Goal: Task Accomplishment & Management: Manage account settings

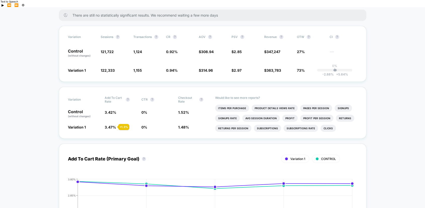
scroll to position [51, 0]
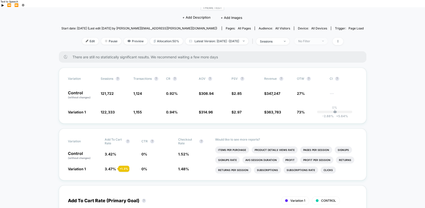
click at [318, 39] on div "No Filter" at bounding box center [308, 41] width 20 height 4
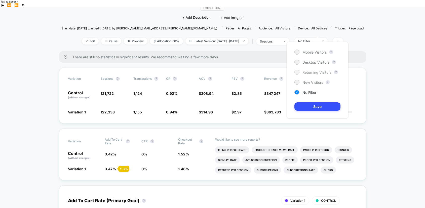
click at [314, 73] on span "Returning Visitors" at bounding box center [316, 72] width 29 height 4
click at [318, 105] on button "Save" at bounding box center [317, 106] width 46 height 8
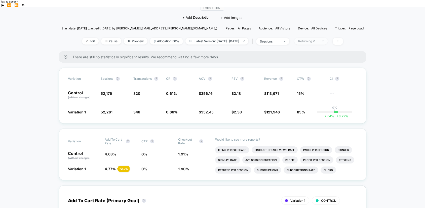
click at [312, 39] on div "Returning Visitors" at bounding box center [308, 41] width 20 height 4
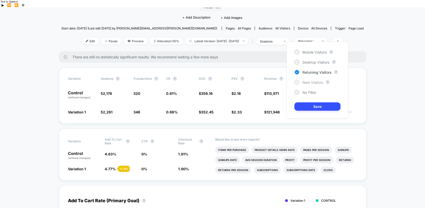
click at [312, 81] on span "New Visitors" at bounding box center [312, 82] width 21 height 4
click at [316, 107] on button "Save" at bounding box center [317, 106] width 46 height 8
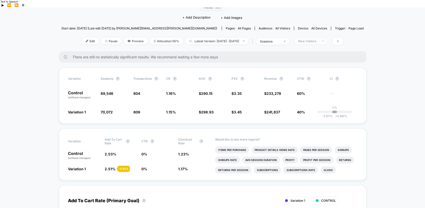
click at [318, 39] on div "New Visitors" at bounding box center [308, 41] width 20 height 4
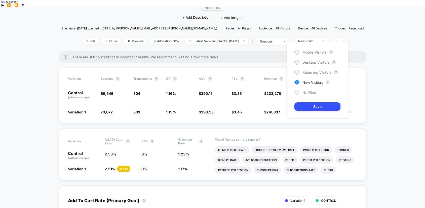
click at [298, 91] on div at bounding box center [297, 92] width 4 height 4
click at [297, 63] on div at bounding box center [297, 62] width 4 height 4
click at [299, 106] on button "Save" at bounding box center [317, 106] width 46 height 8
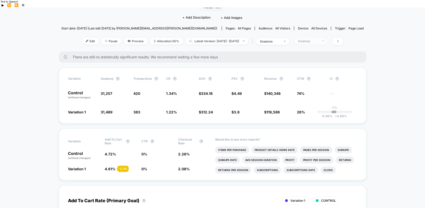
click at [320, 38] on span "Desktop" at bounding box center [310, 41] width 33 height 7
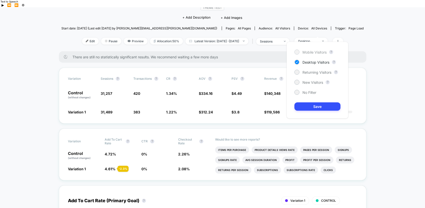
click at [315, 51] on span "Mobile Visitors" at bounding box center [314, 52] width 24 height 4
click at [312, 104] on button "Save" at bounding box center [317, 106] width 46 height 8
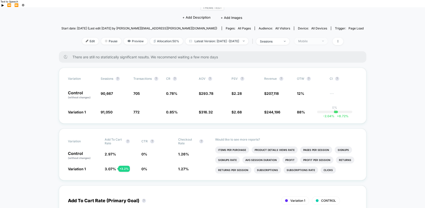
click at [314, 39] on div "Mobile" at bounding box center [308, 41] width 20 height 4
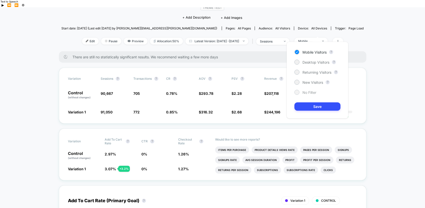
click at [301, 91] on div "No Filter" at bounding box center [305, 92] width 22 height 5
click at [310, 106] on button "Save" at bounding box center [317, 106] width 46 height 8
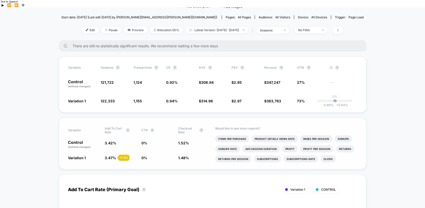
scroll to position [62, 0]
